Goal: Information Seeking & Learning: Learn about a topic

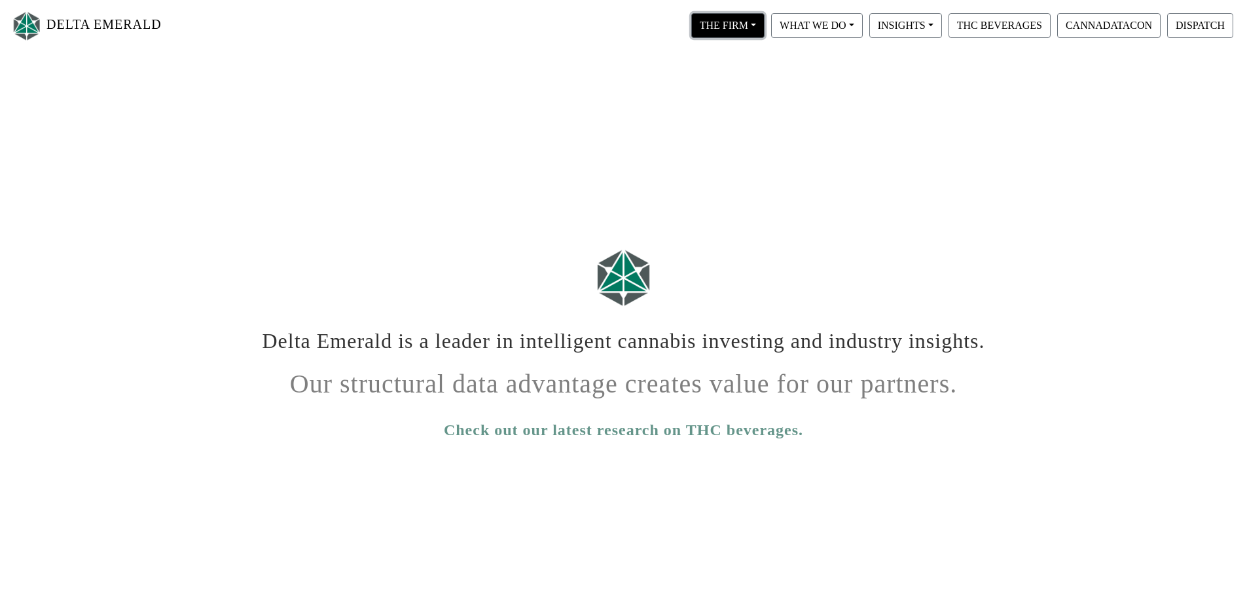
click at [720, 24] on button "THE FIRM" at bounding box center [727, 25] width 73 height 25
click at [733, 124] on link "Our Portfolio" at bounding box center [740, 121] width 103 height 21
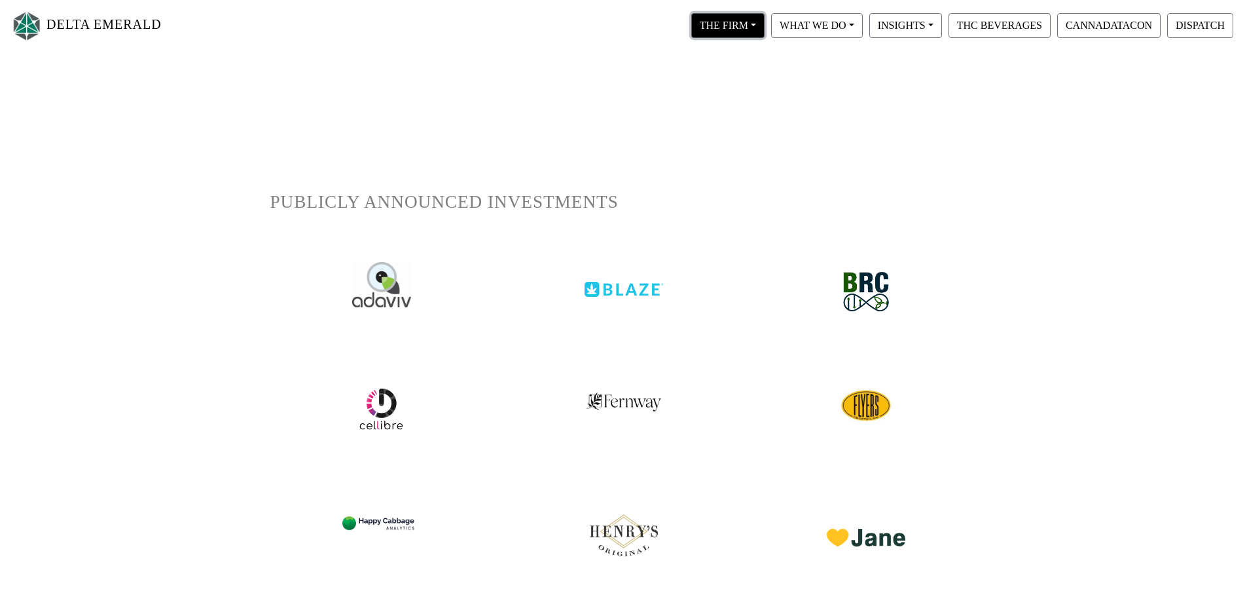
click at [720, 32] on button "THE FIRM" at bounding box center [727, 25] width 73 height 25
click at [711, 82] on link "Our People" at bounding box center [740, 79] width 103 height 21
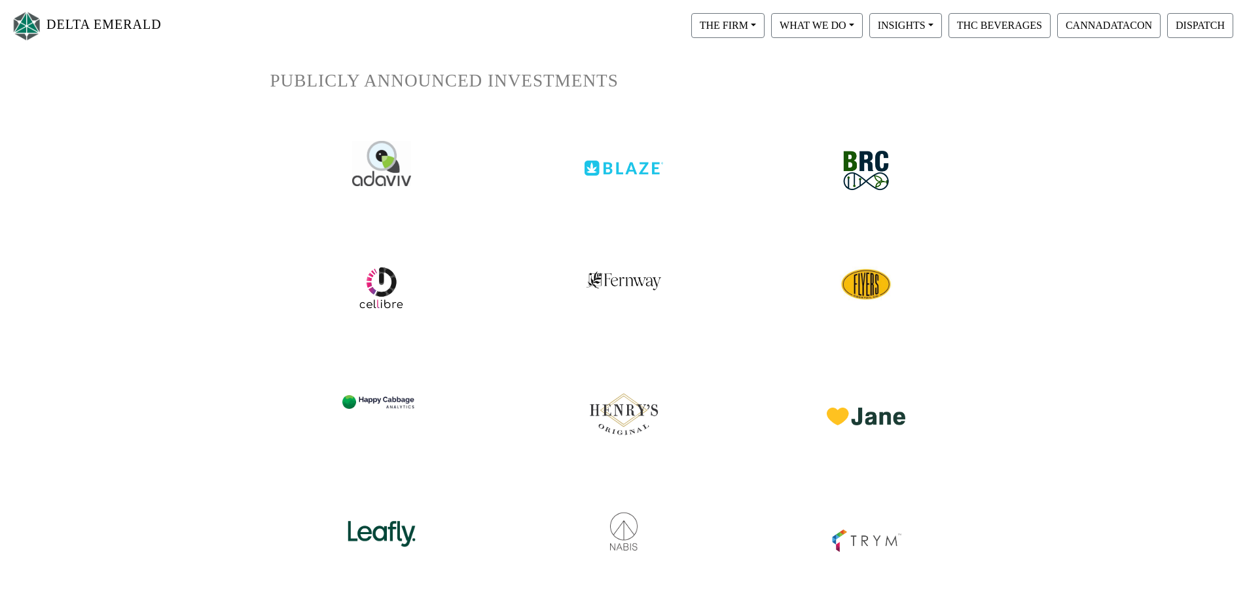
scroll to position [131, 0]
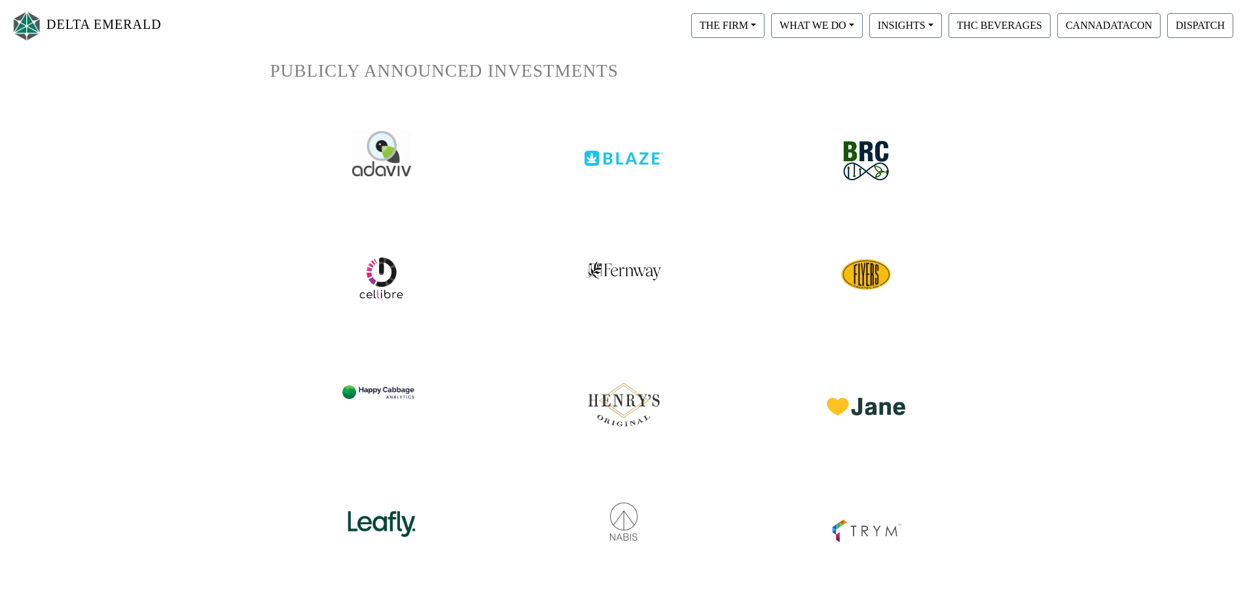
click at [634, 407] on img at bounding box center [624, 397] width 83 height 69
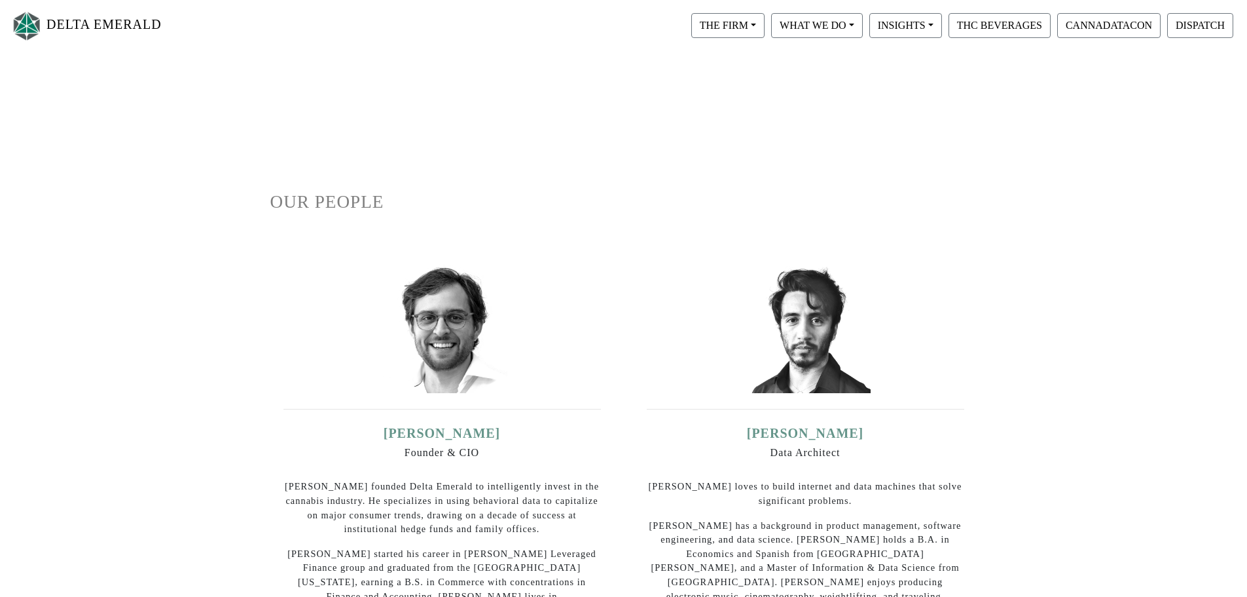
click at [768, 28] on div "WHAT WE DO Private Equity Proprietary Data Digital Infrastructure" at bounding box center [817, 25] width 98 height 31
click at [740, 28] on button "THE FIRM" at bounding box center [727, 25] width 73 height 25
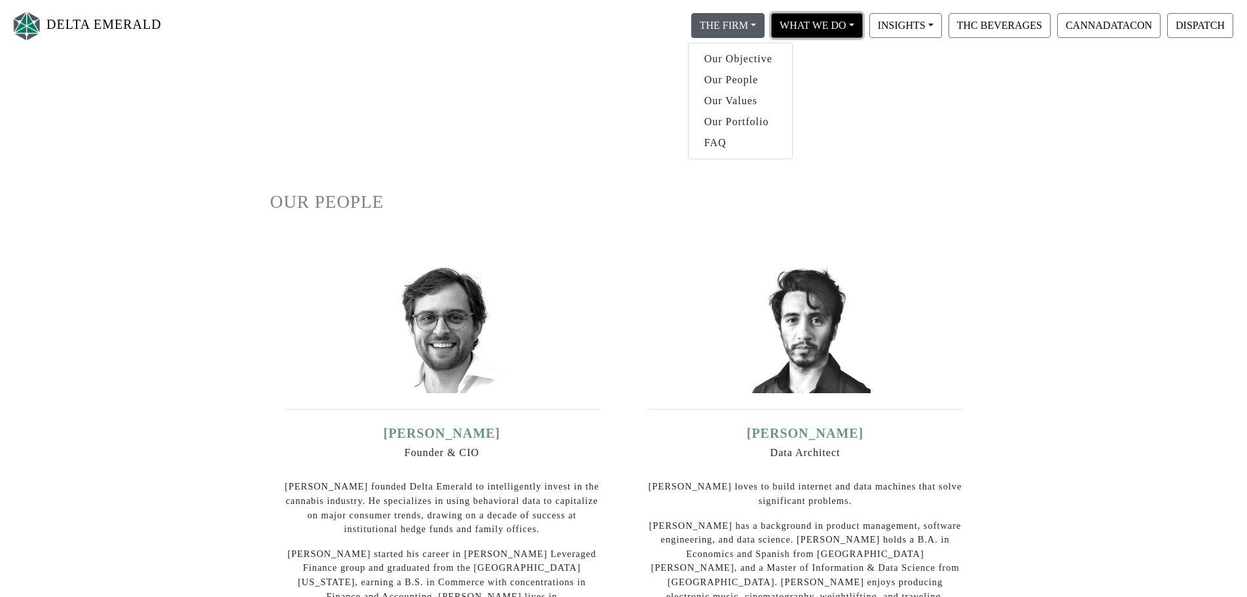
click at [765, 28] on button "WHAT WE DO" at bounding box center [727, 25] width 73 height 25
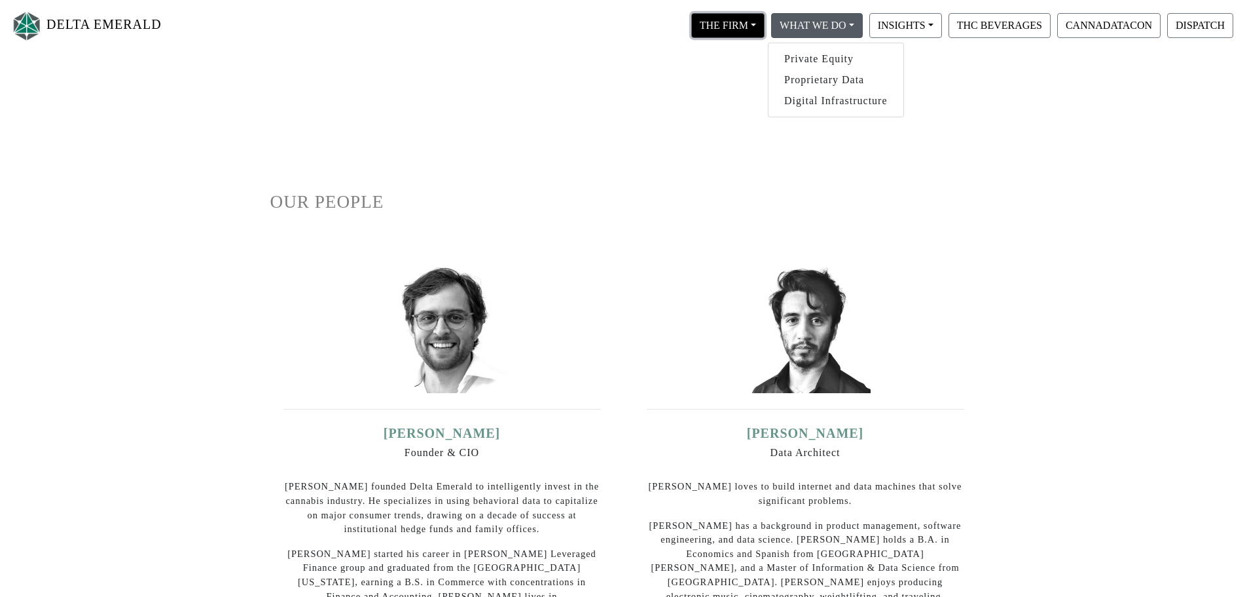
click at [742, 26] on button "THE FIRM" at bounding box center [727, 25] width 73 height 25
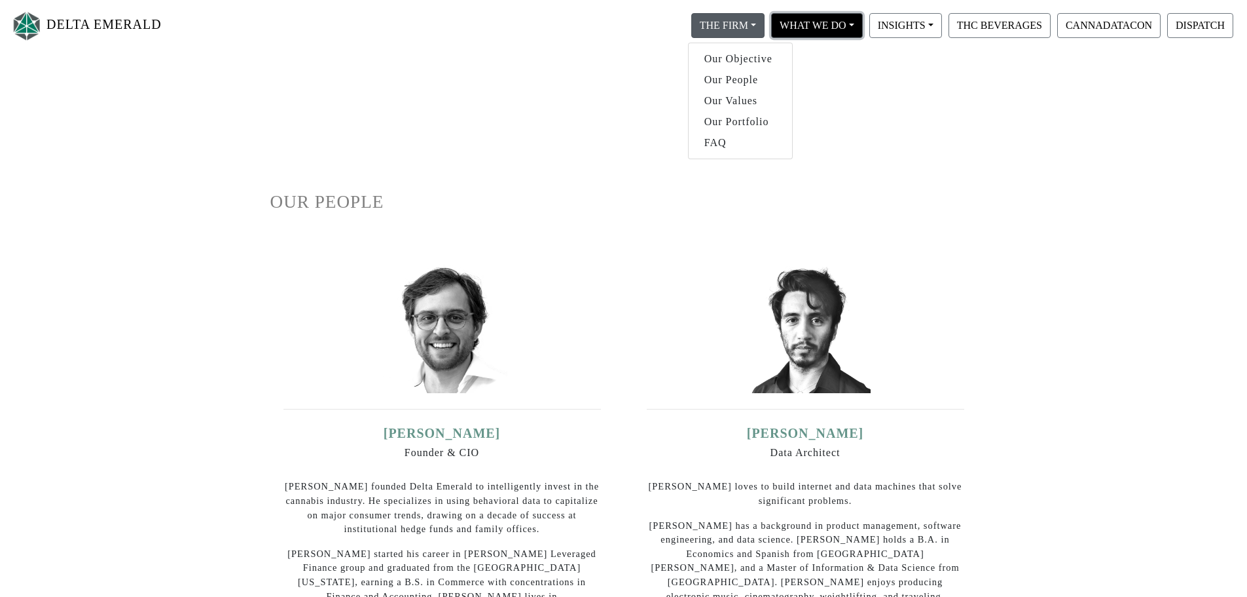
click at [765, 27] on button "WHAT WE DO" at bounding box center [727, 25] width 73 height 25
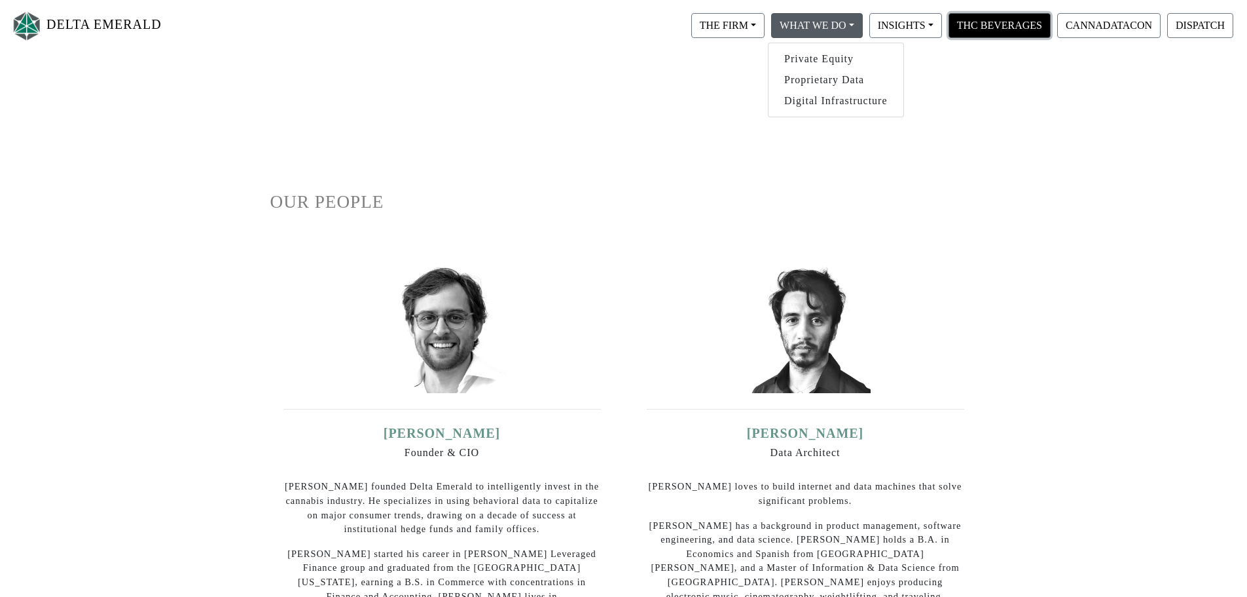
click at [1019, 26] on button "THC BEVERAGES" at bounding box center [1000, 25] width 102 height 25
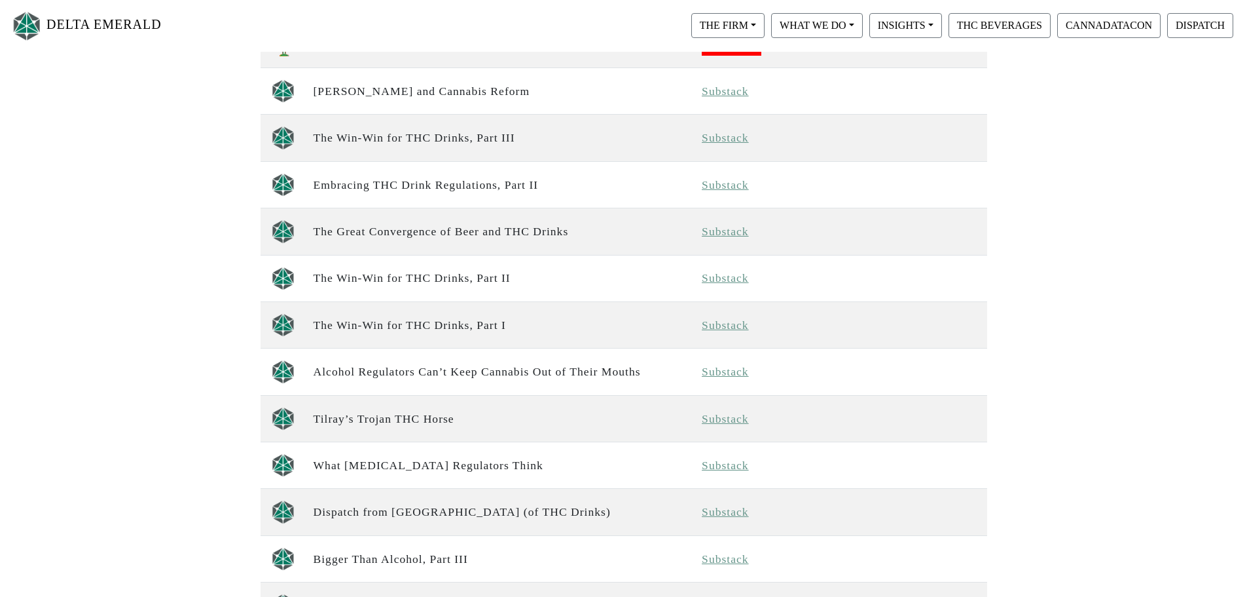
scroll to position [786, 0]
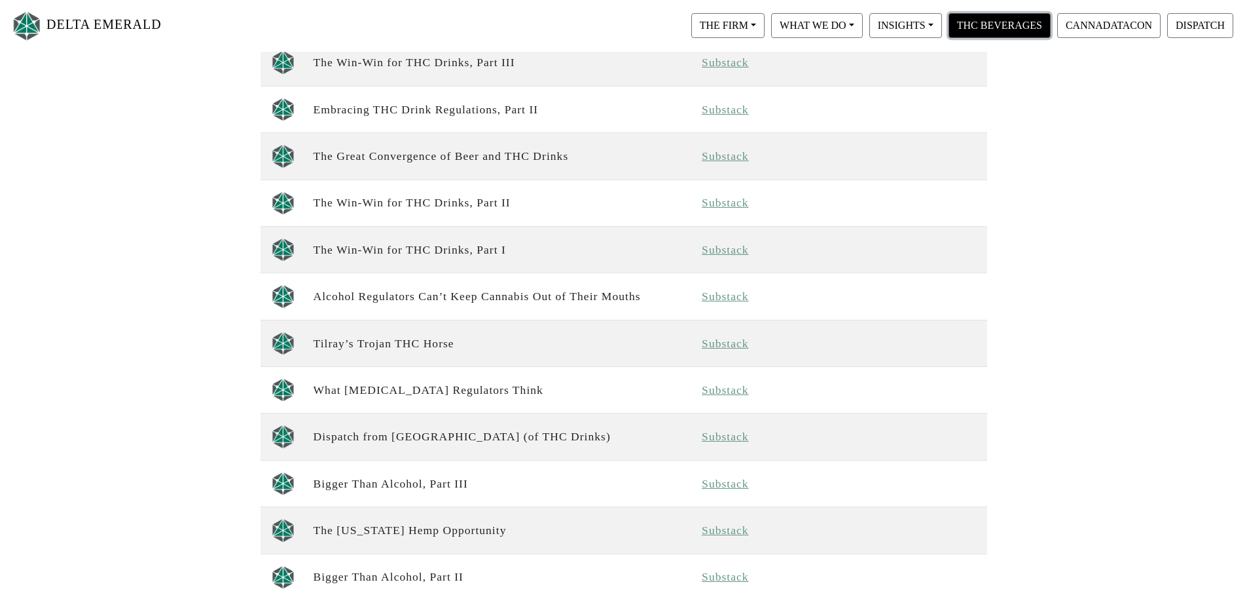
click at [982, 28] on button "THC BEVERAGES" at bounding box center [1000, 25] width 102 height 25
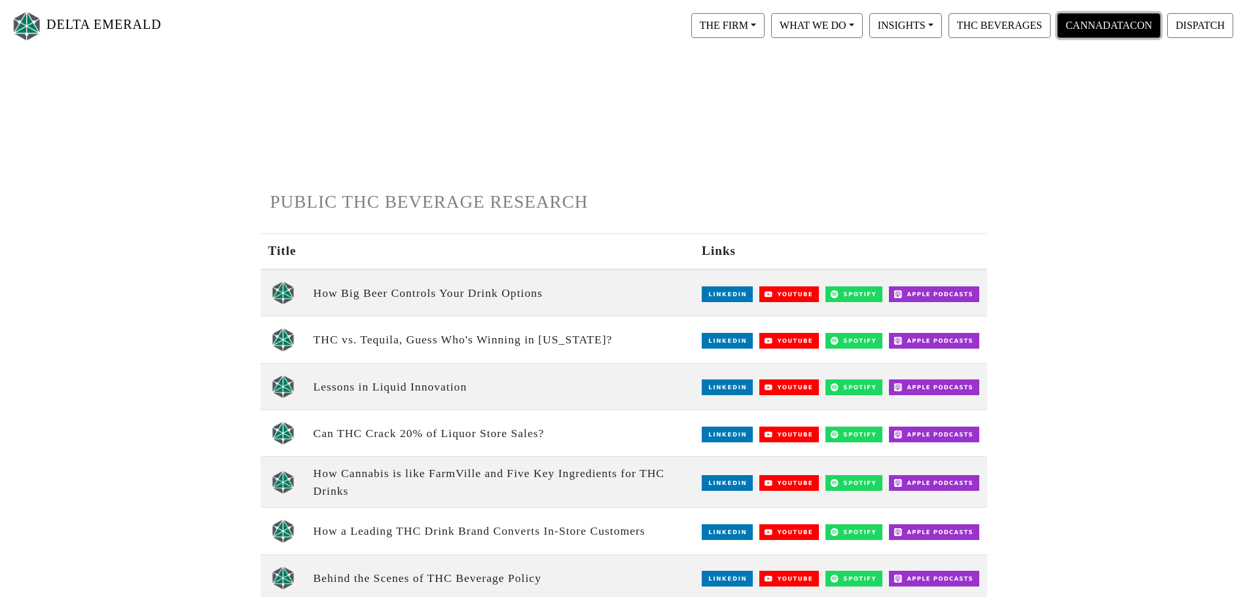
click at [1101, 26] on button "CANNADATACON" at bounding box center [1109, 25] width 103 height 25
